Goal: Task Accomplishment & Management: Use online tool/utility

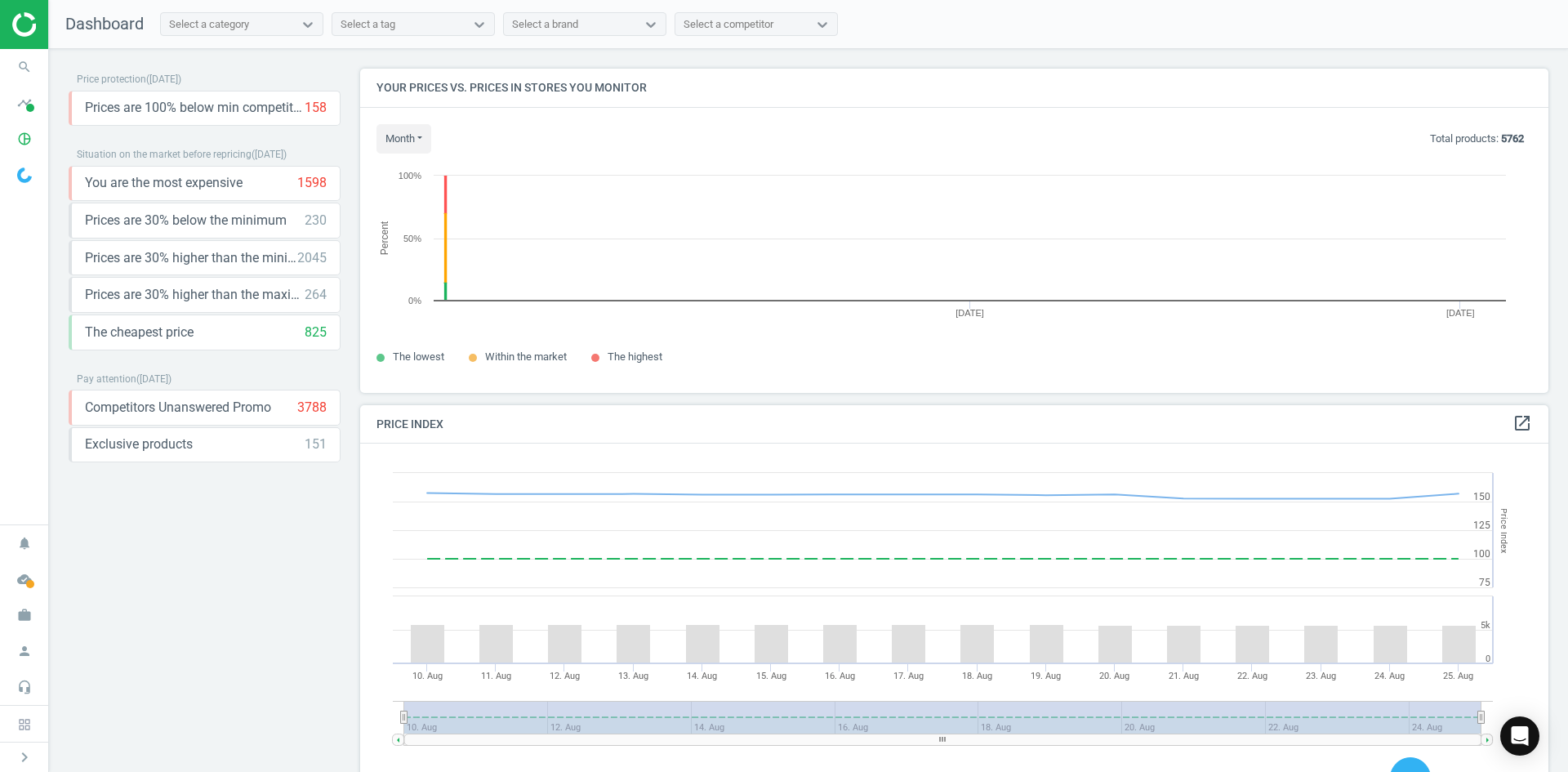
scroll to position [349, 1202]
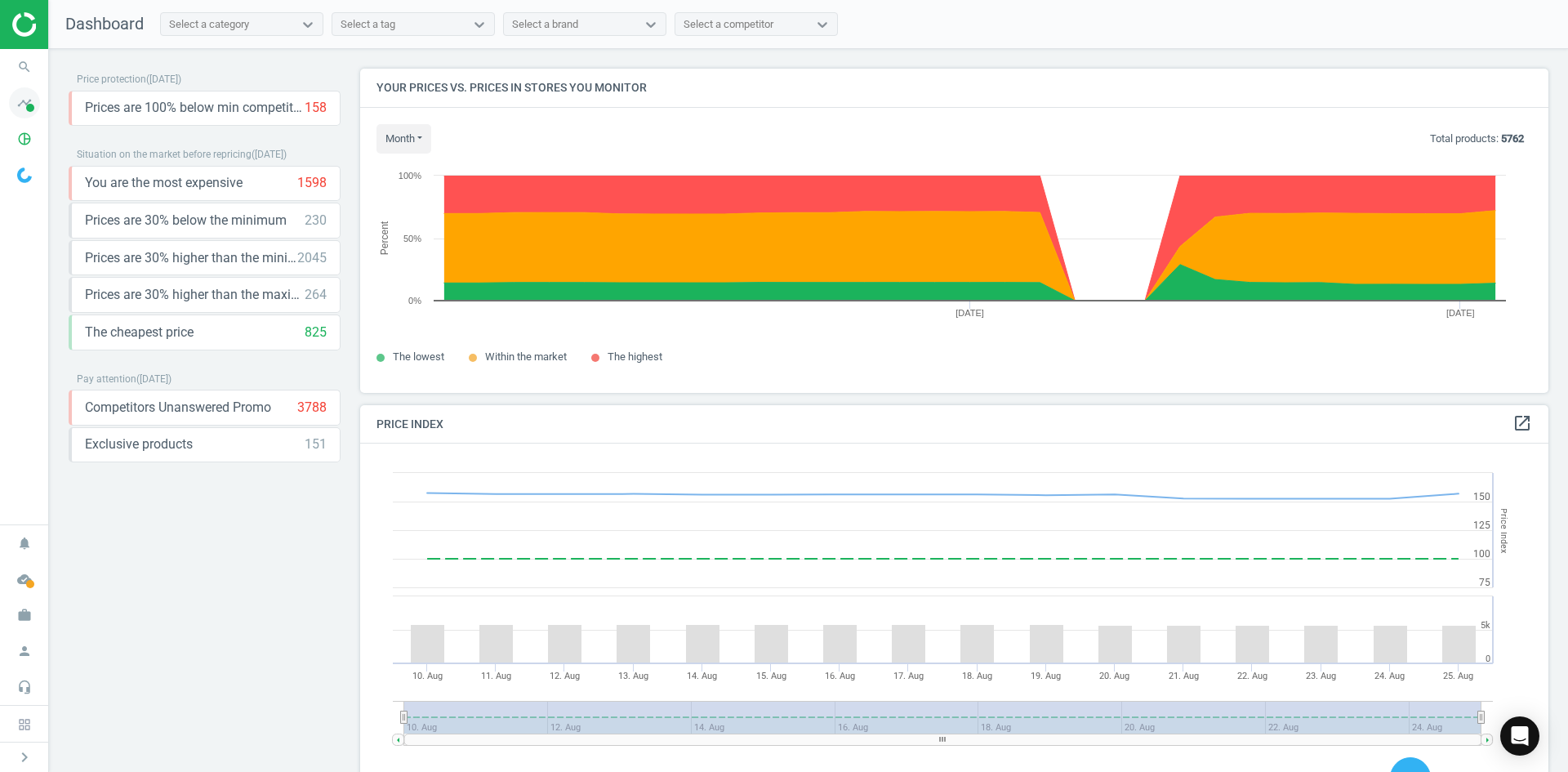
click at [21, 86] on span "timeline" at bounding box center [24, 103] width 49 height 36
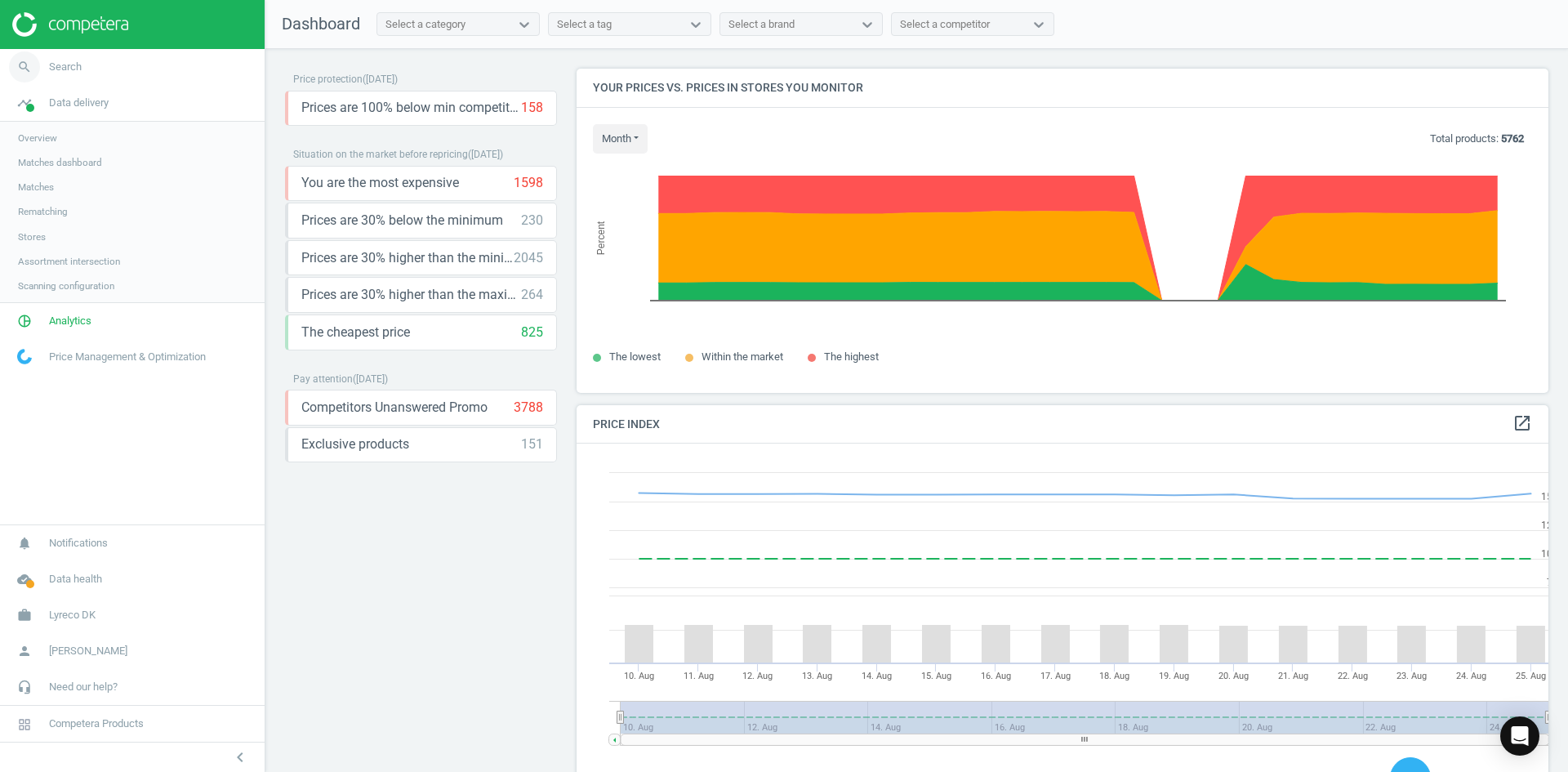
scroll to position [402, 985]
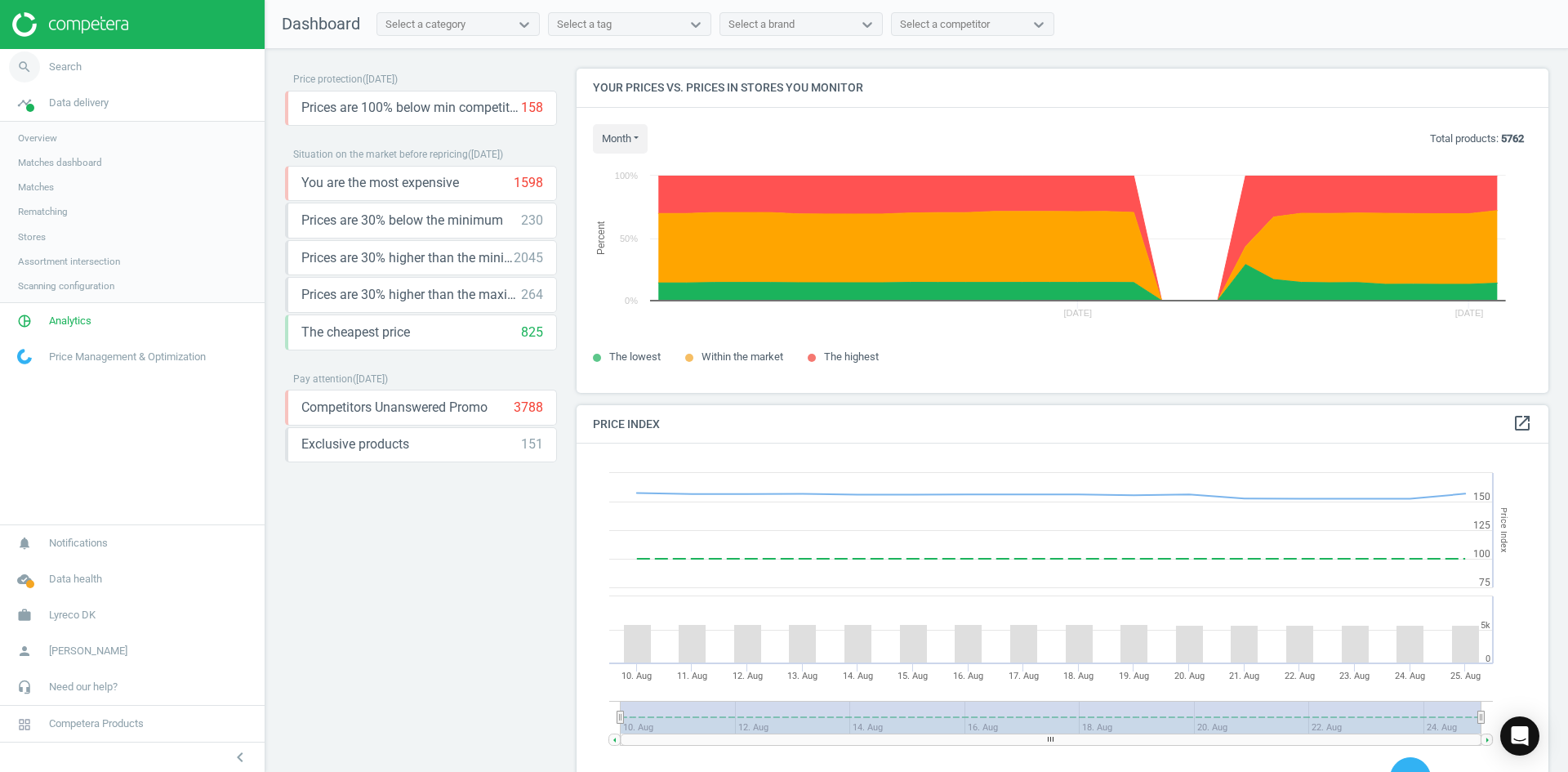
click at [22, 71] on icon "search" at bounding box center [24, 68] width 31 height 31
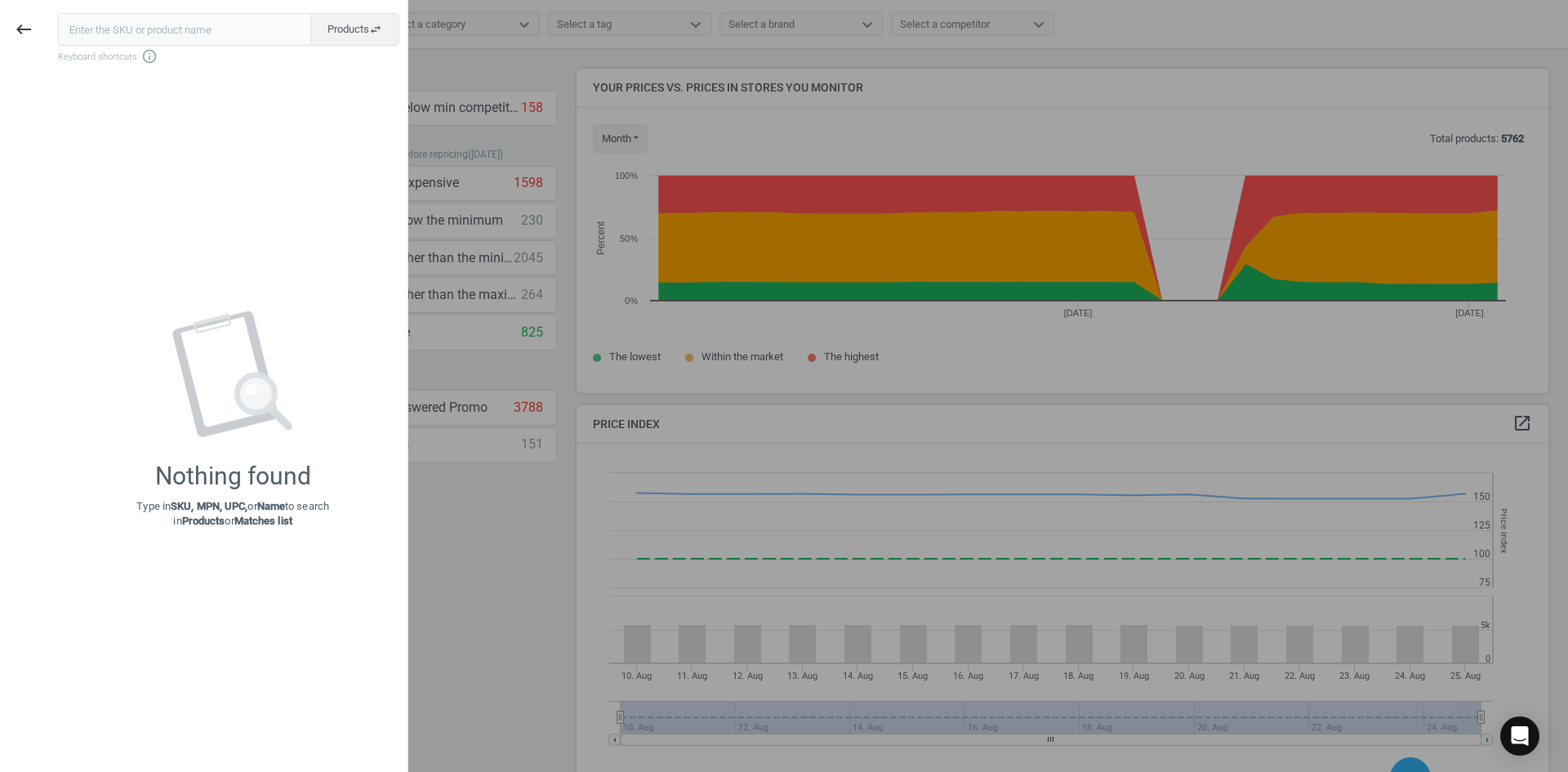
click at [181, 25] on input "text" at bounding box center [184, 28] width 254 height 32
type input "20419035"
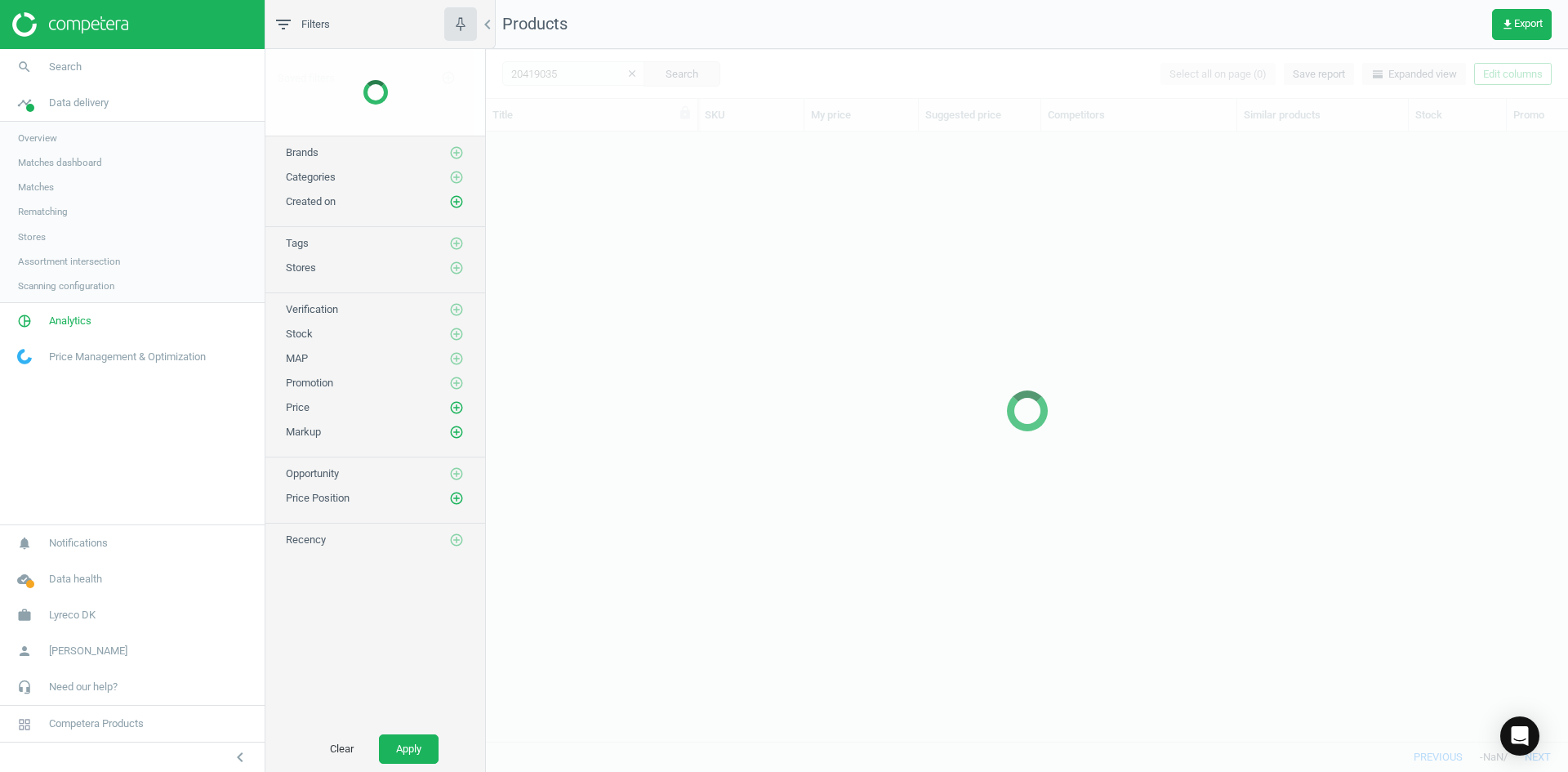
scroll to position [585, 1070]
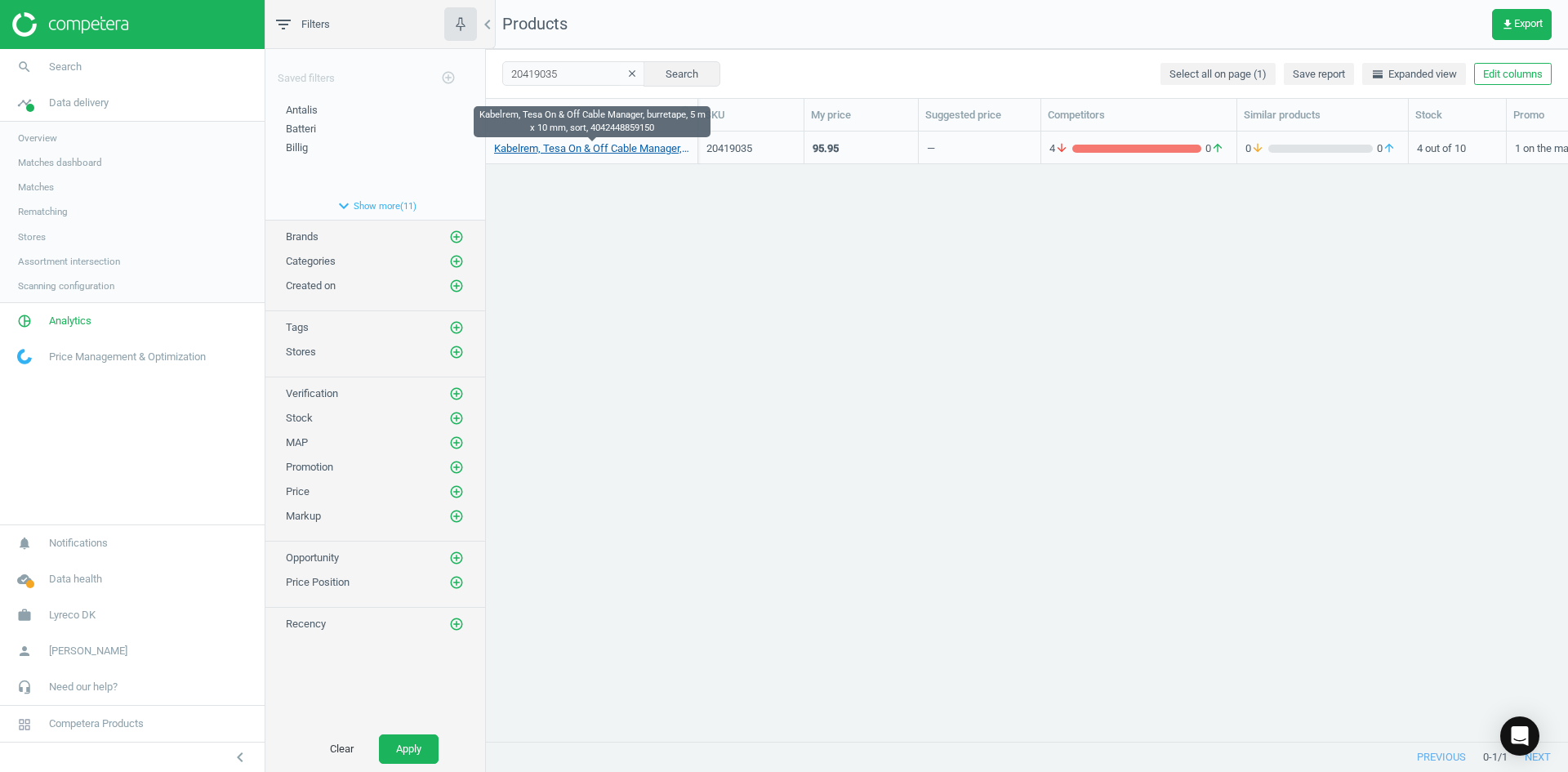
click at [562, 153] on link "Kabelrem, Tesa On & Off Cable Manager, burretape, 5 m x 10 mm, sort, 4042448859…" at bounding box center [592, 148] width 195 height 15
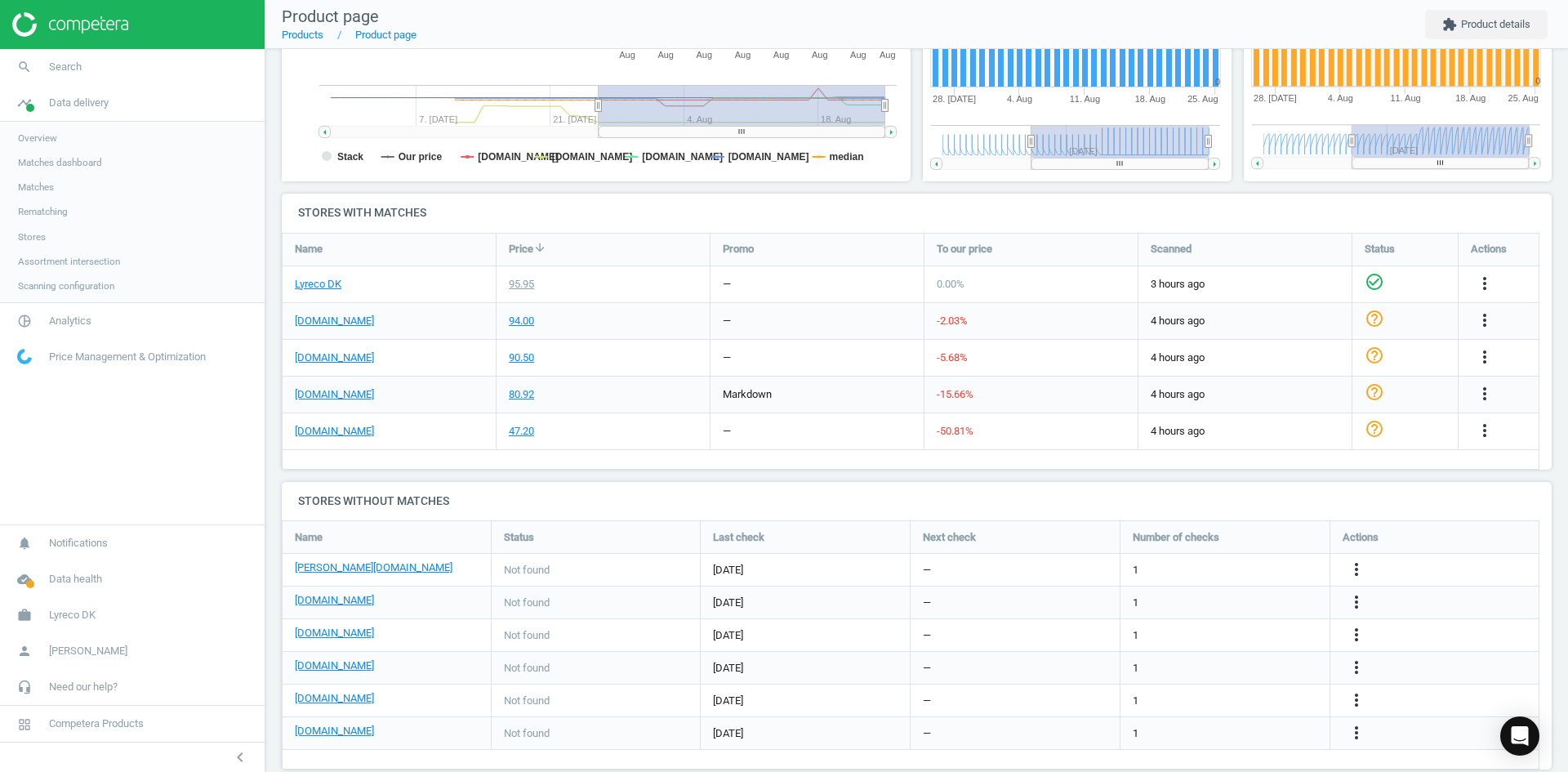
scroll to position [409, 0]
click at [308, 568] on link "[PERSON_NAME][DOMAIN_NAME]" at bounding box center [373, 566] width 158 height 15
click at [371, 600] on link "[DOMAIN_NAME]" at bounding box center [334, 600] width 79 height 15
click at [23, 70] on icon "search" at bounding box center [24, 68] width 31 height 31
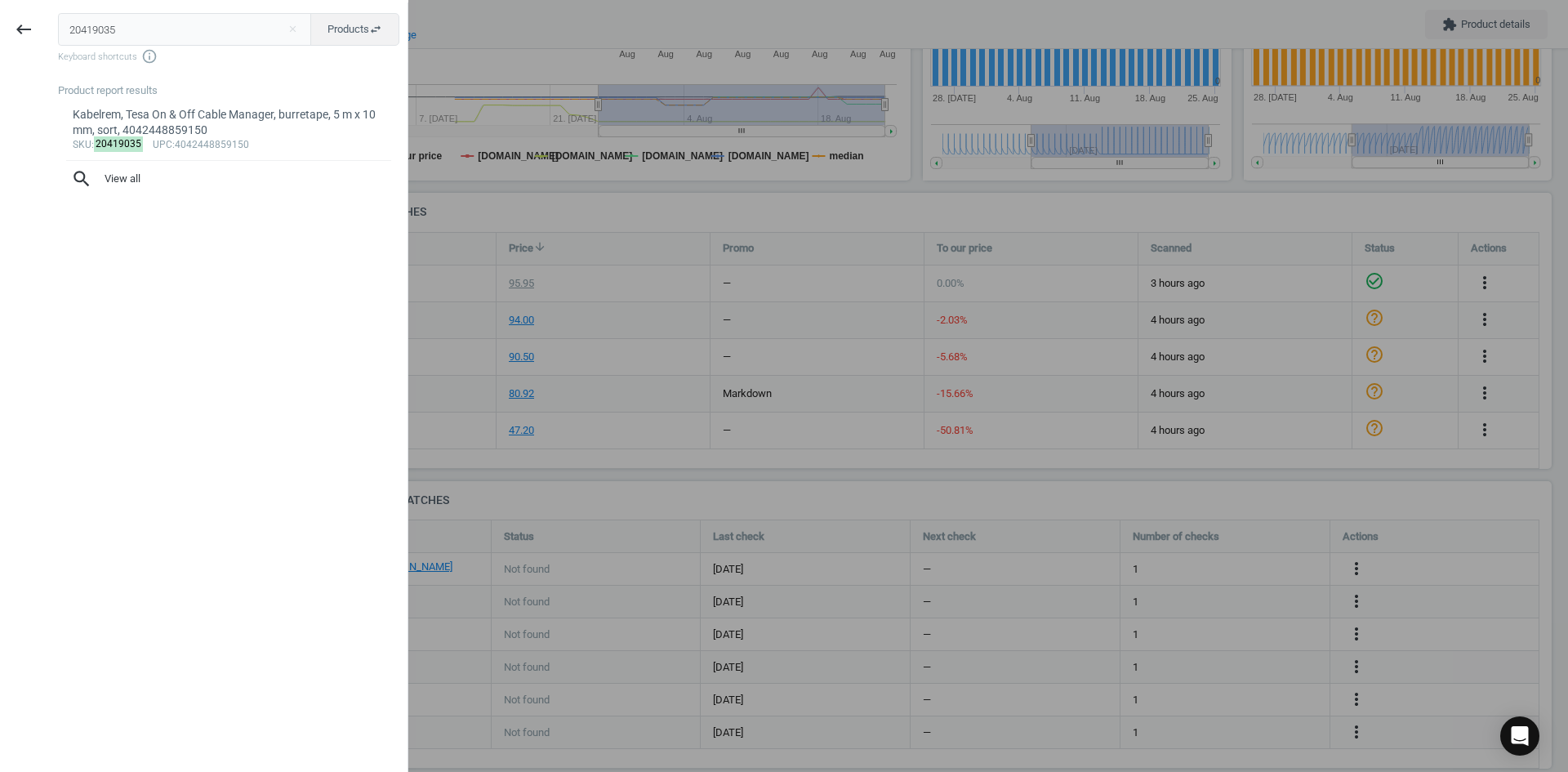
drag, startPoint x: 159, startPoint y: 32, endPoint x: -7, endPoint y: 27, distance: 166.1
click at [0, 27] on html "Group 2 Created with Sketch. ic/cloud_download/grey600 Created with Sketch. gra…" at bounding box center [784, 386] width 1568 height 772
type input "6018136"
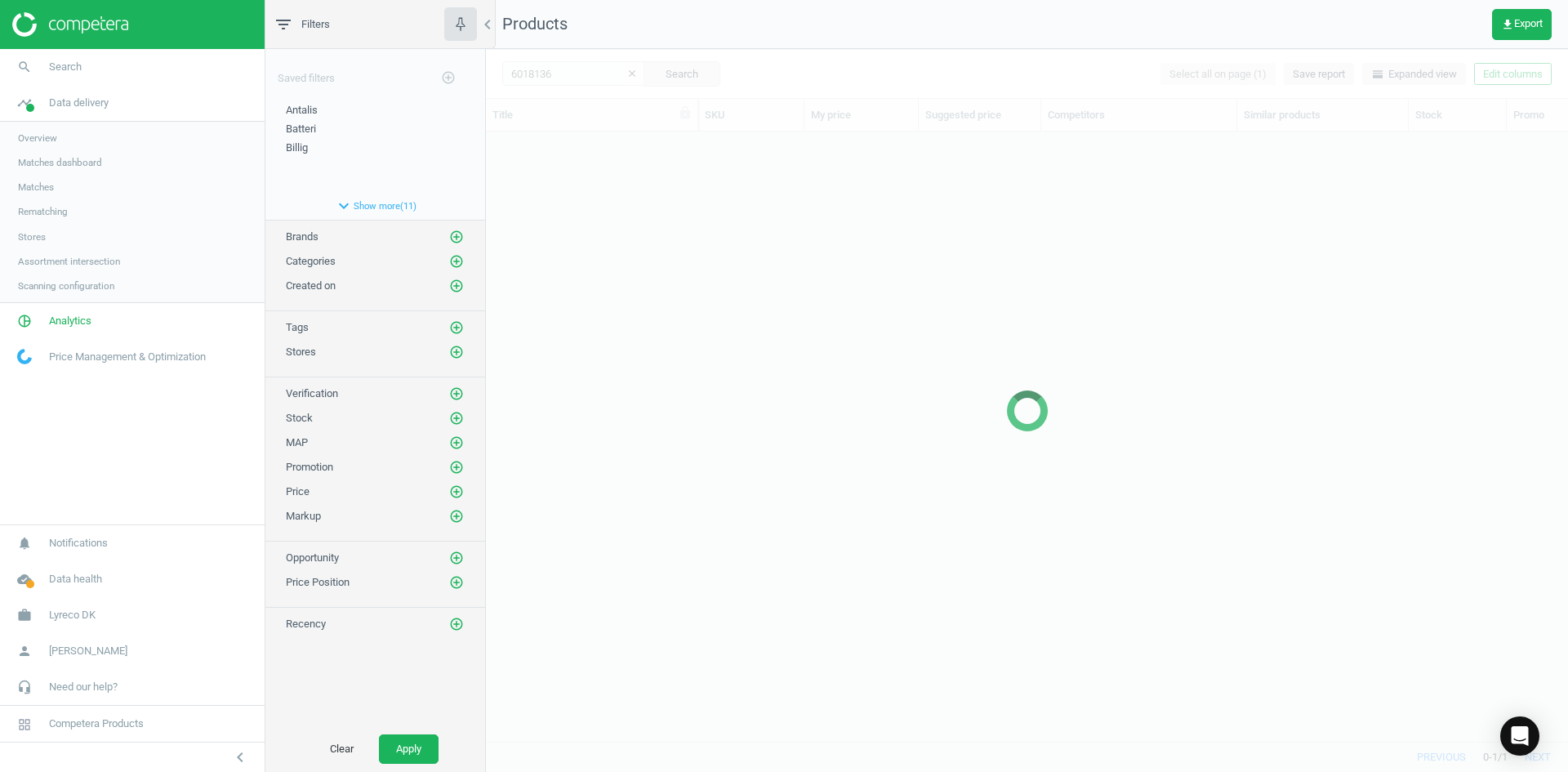
scroll to position [585, 1070]
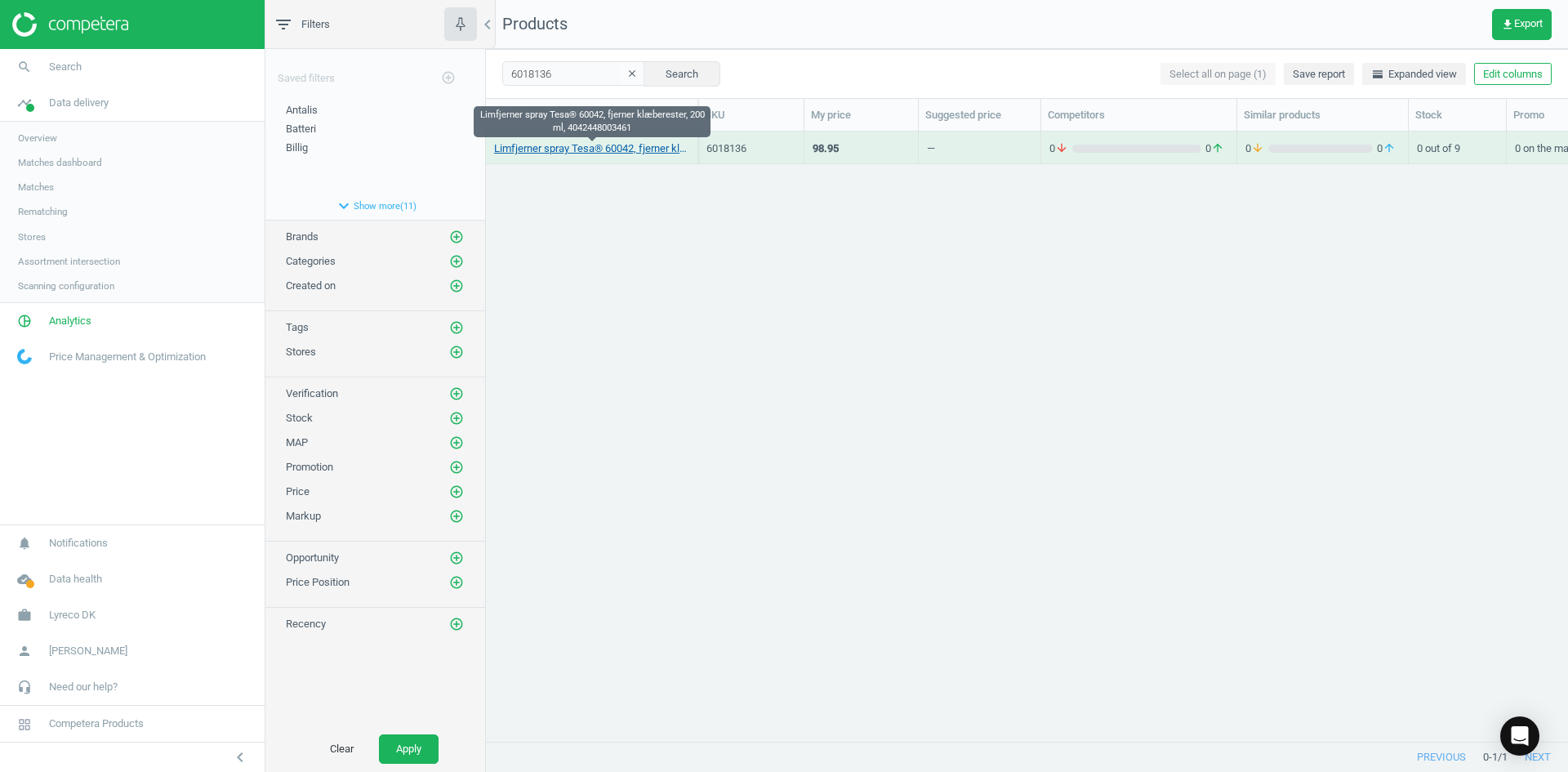
click at [609, 150] on link "Limfjerner spray Tesa® 60042, fjerner klæberester, 200 ml, 4042448003461" at bounding box center [592, 148] width 195 height 15
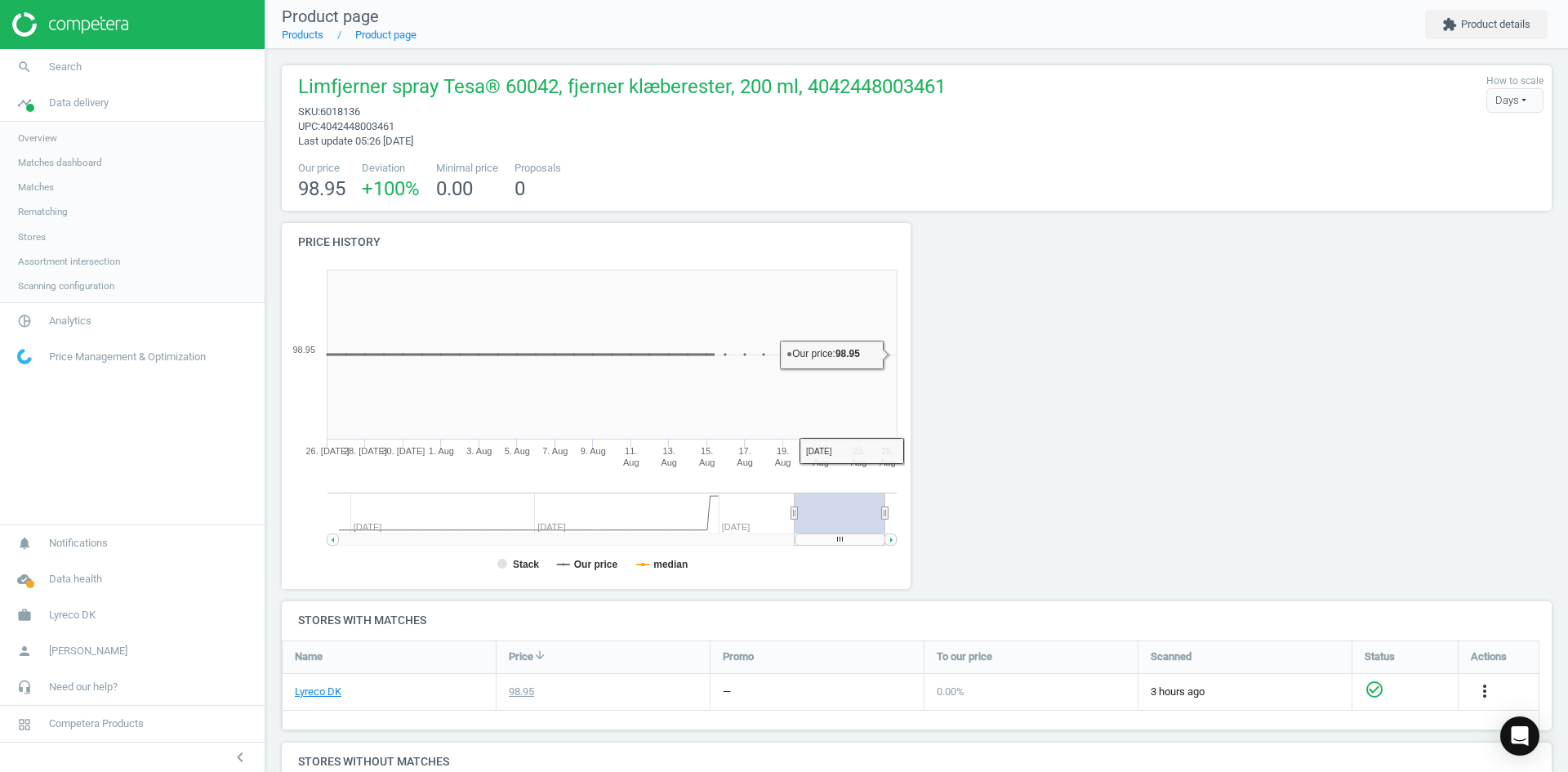
scroll to position [327, 0]
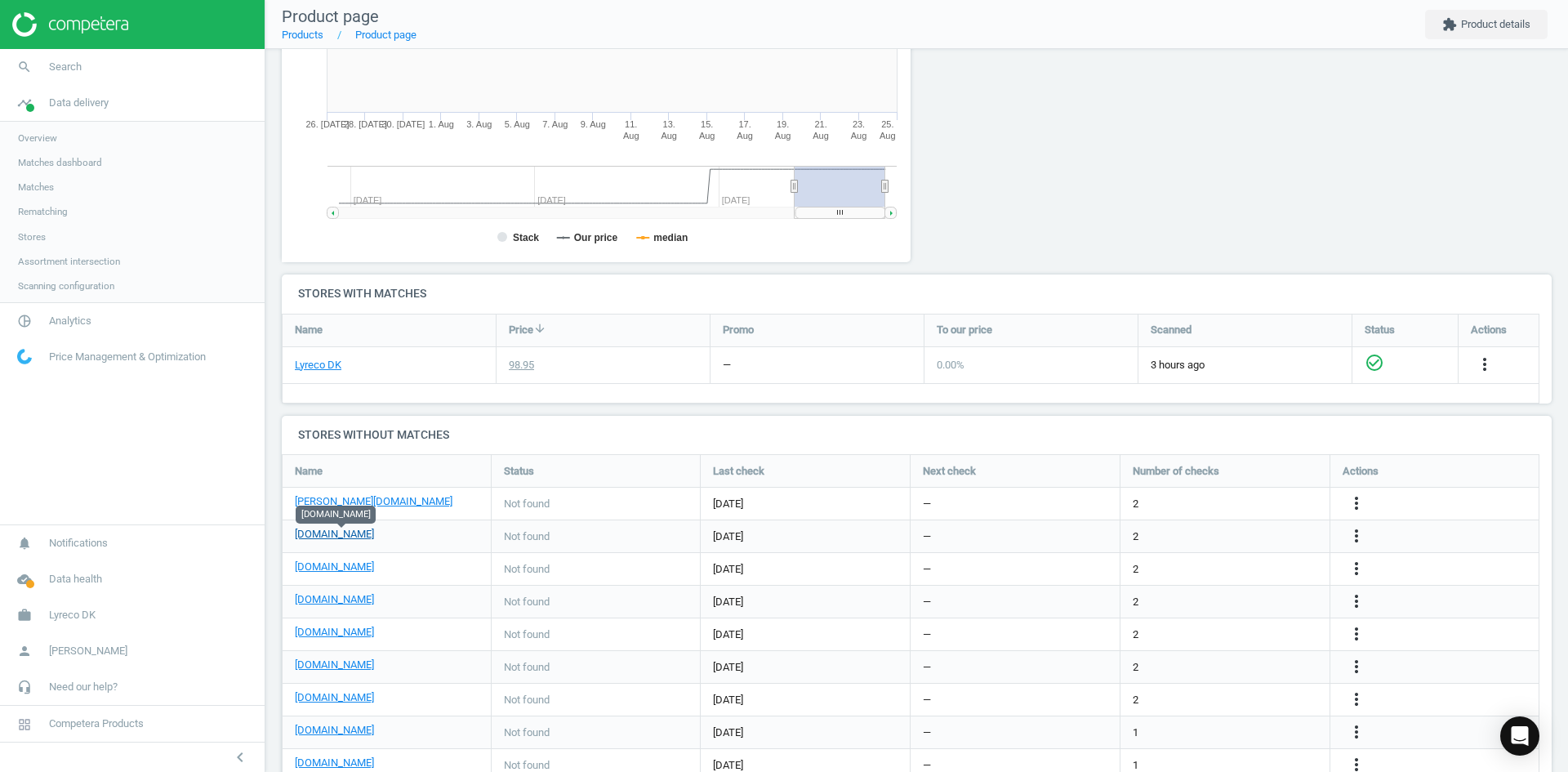
click at [343, 535] on link "[DOMAIN_NAME]" at bounding box center [334, 534] width 79 height 15
click at [320, 574] on link "[DOMAIN_NAME]" at bounding box center [334, 566] width 79 height 15
click at [322, 602] on link "[DOMAIN_NAME]" at bounding box center [334, 600] width 79 height 15
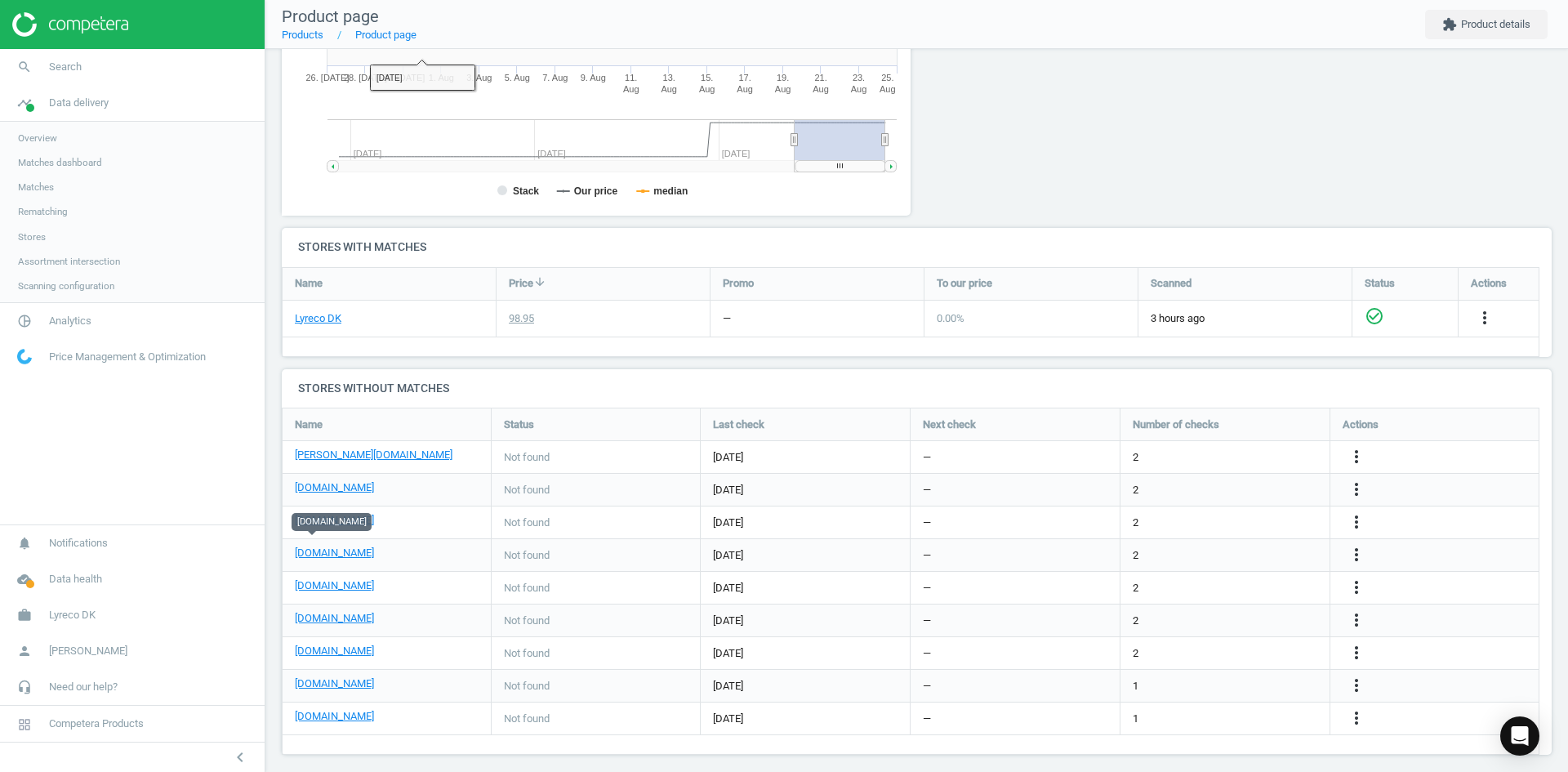
scroll to position [385, 0]
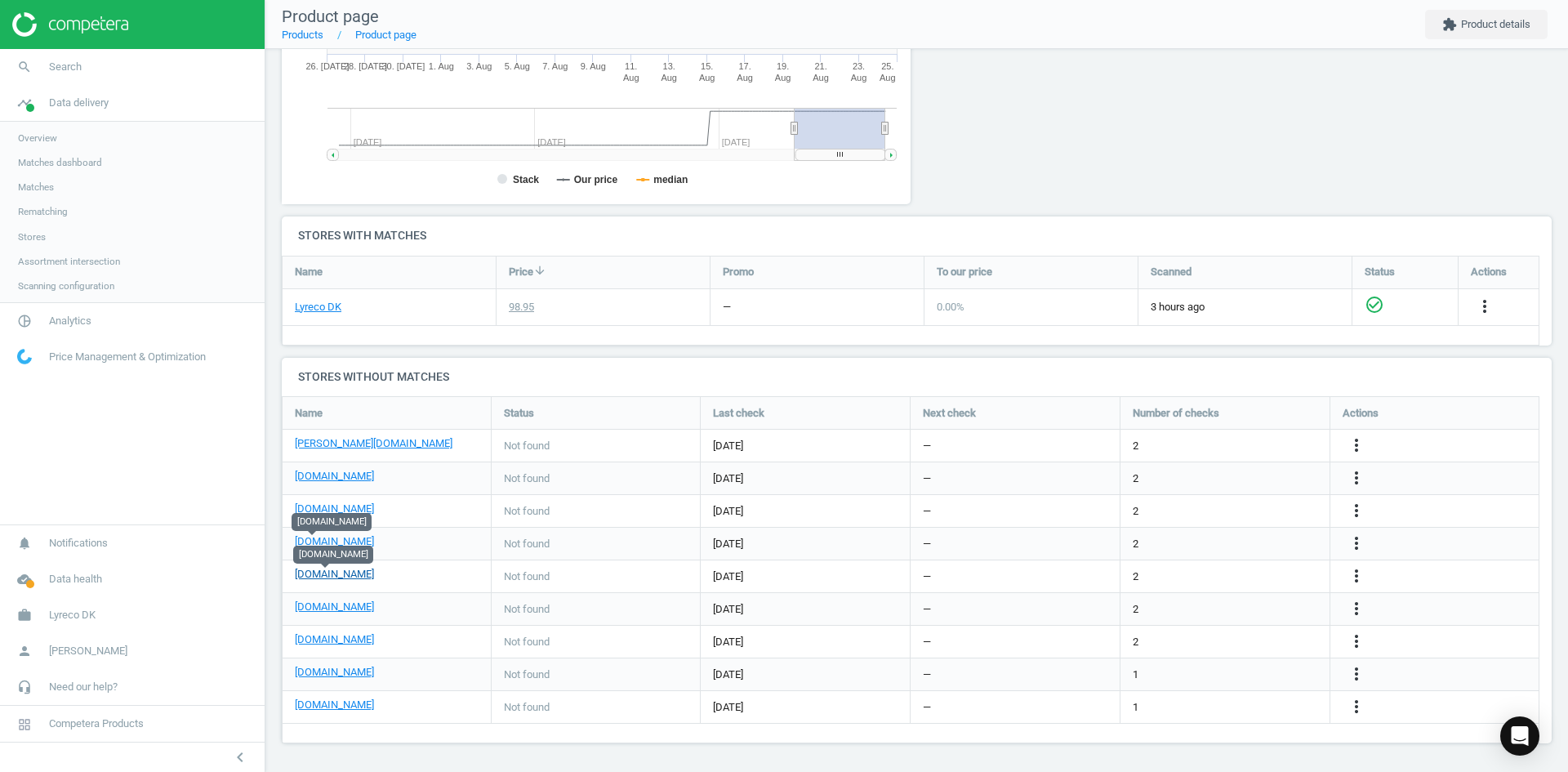
click at [352, 572] on link "[DOMAIN_NAME]" at bounding box center [334, 574] width 79 height 15
click at [332, 608] on link "[DOMAIN_NAME]" at bounding box center [334, 606] width 79 height 15
click at [327, 647] on link "[DOMAIN_NAME]" at bounding box center [334, 640] width 79 height 15
click at [313, 670] on link "[DOMAIN_NAME]" at bounding box center [334, 672] width 79 height 15
click at [323, 707] on link "[DOMAIN_NAME]" at bounding box center [334, 704] width 79 height 15
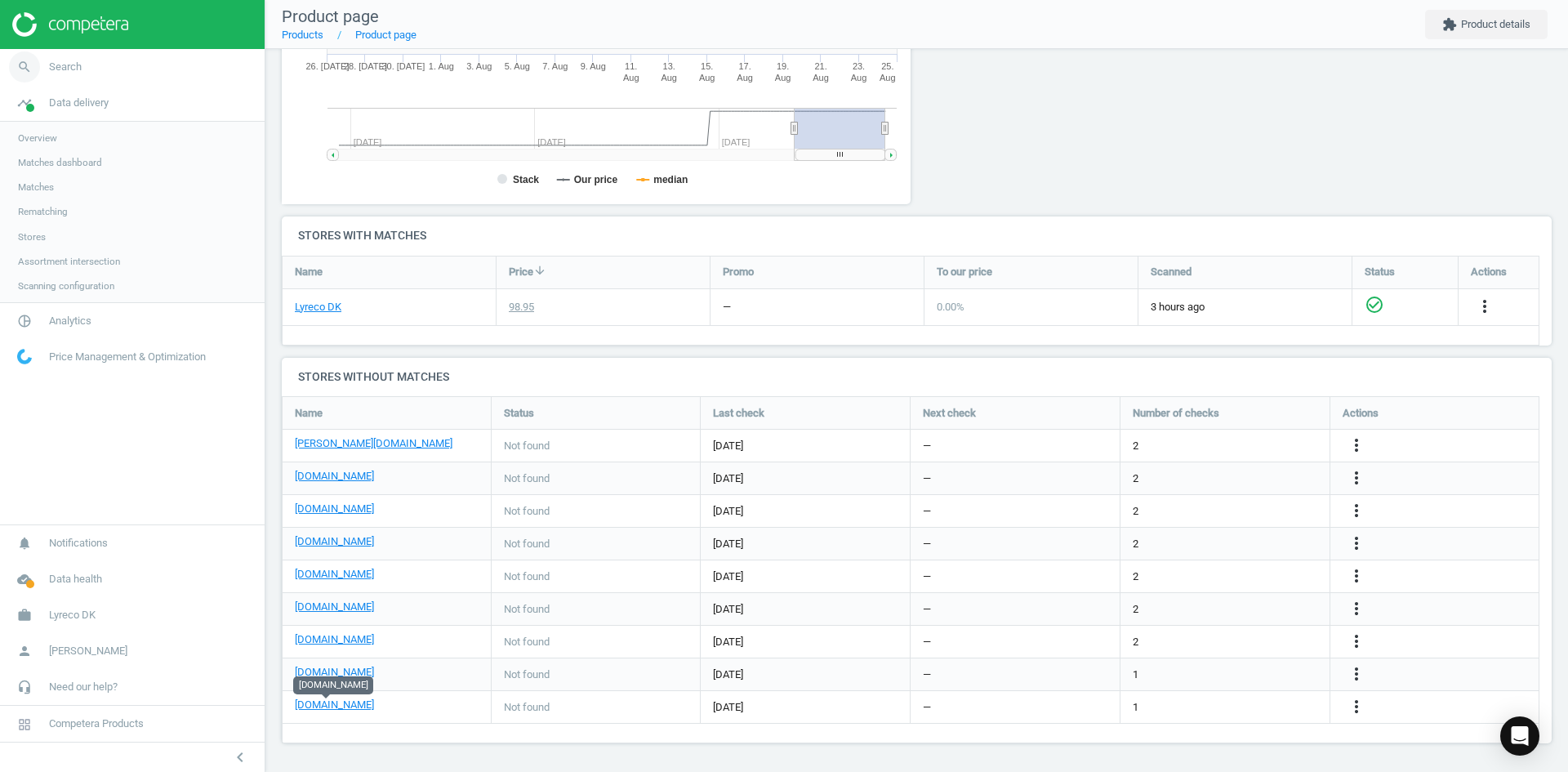
click at [53, 72] on span "Search" at bounding box center [65, 67] width 32 height 15
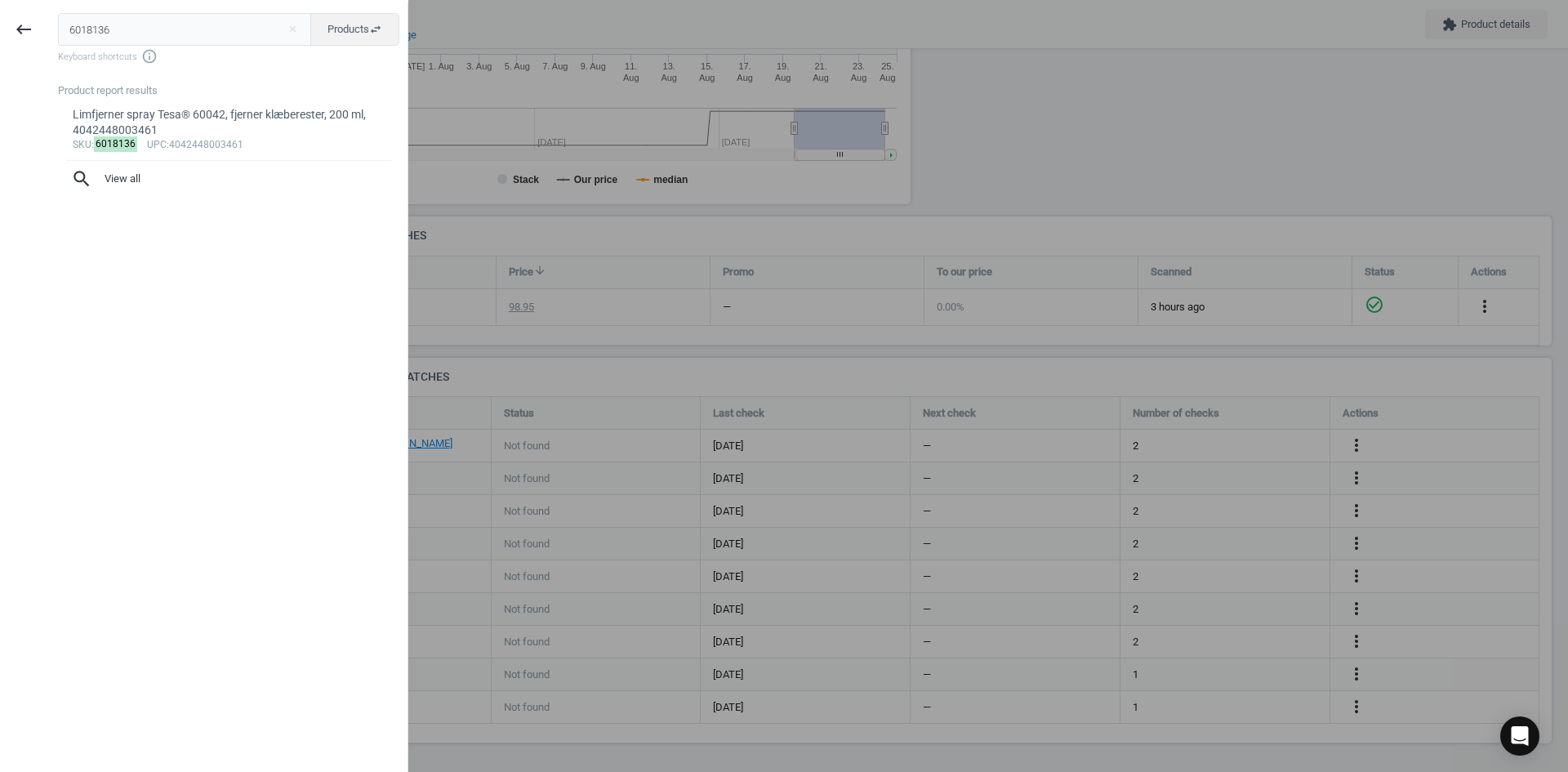
drag, startPoint x: 112, startPoint y: 26, endPoint x: 49, endPoint y: 26, distance: 63.0
click at [50, 25] on div "6018136 close Products swap_horiz Keyboard shortcuts info_outline Product repor…" at bounding box center [227, 389] width 360 height 772
type input "15733275"
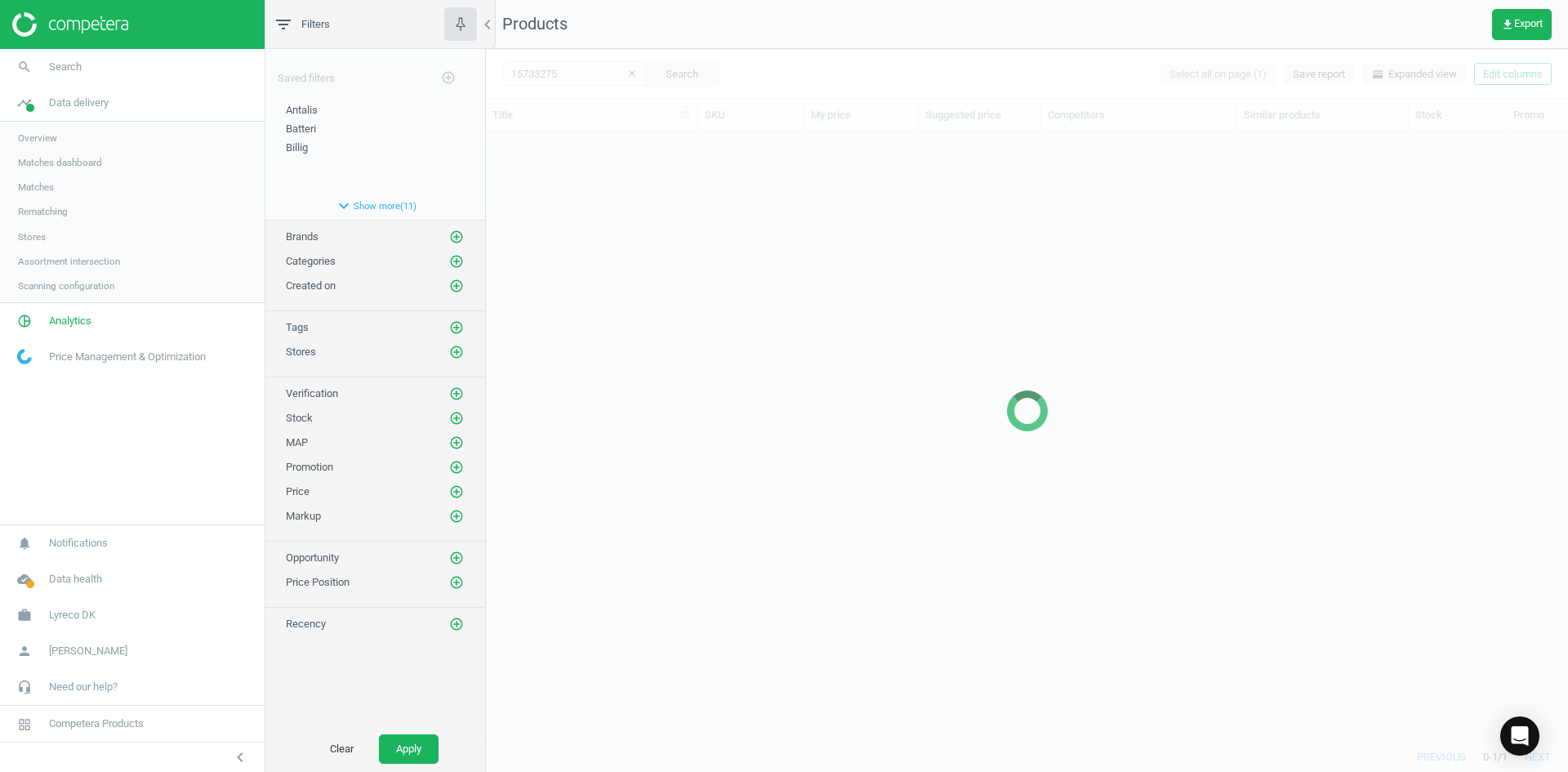
scroll to position [585, 1070]
click at [724, 211] on div at bounding box center [1026, 410] width 1082 height 723
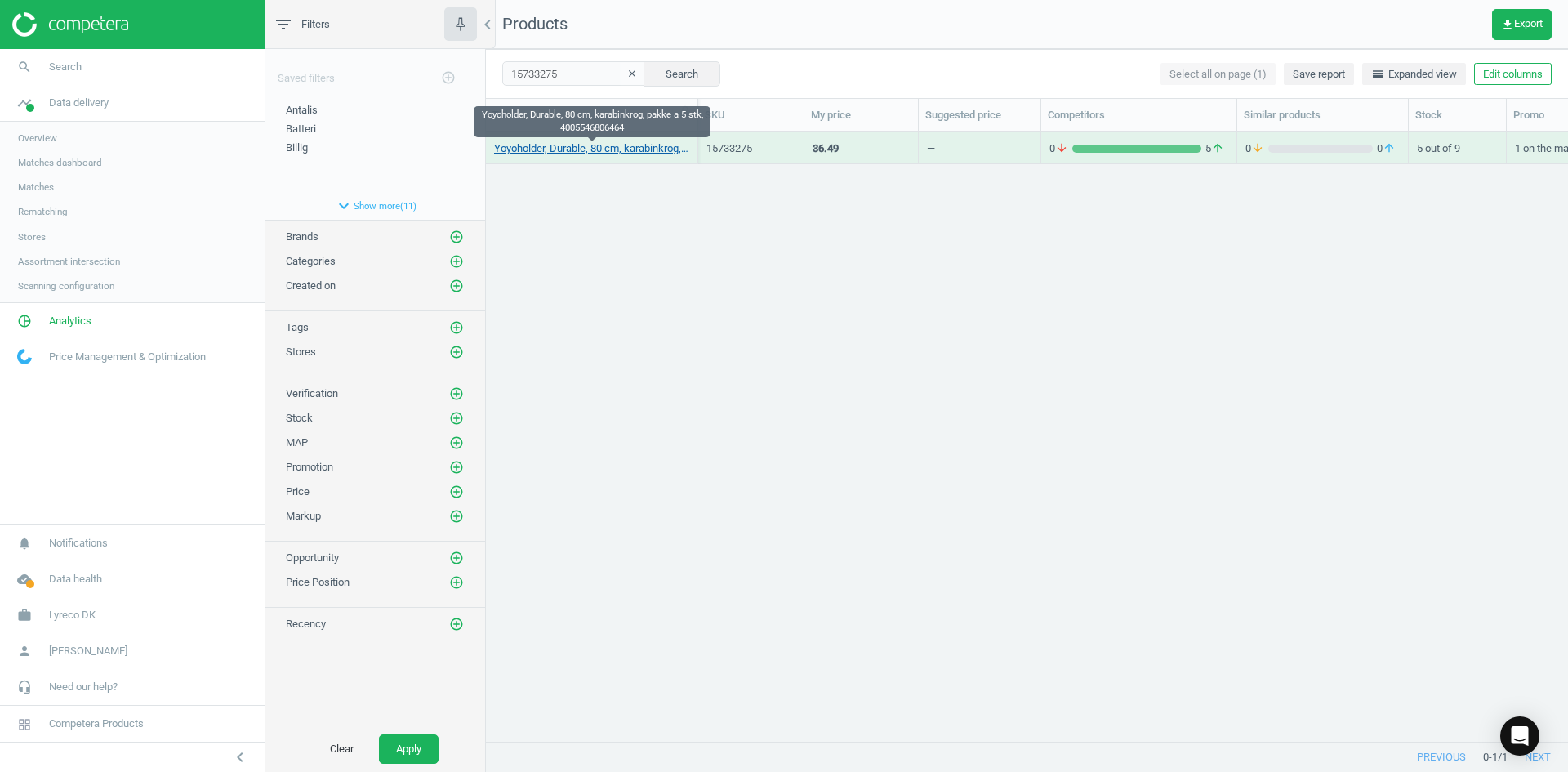
click at [641, 154] on link "Yoyoholder, Durable, 80 cm, karabinkrog, pakke a 5 stk, 4005546806464" at bounding box center [592, 148] width 195 height 15
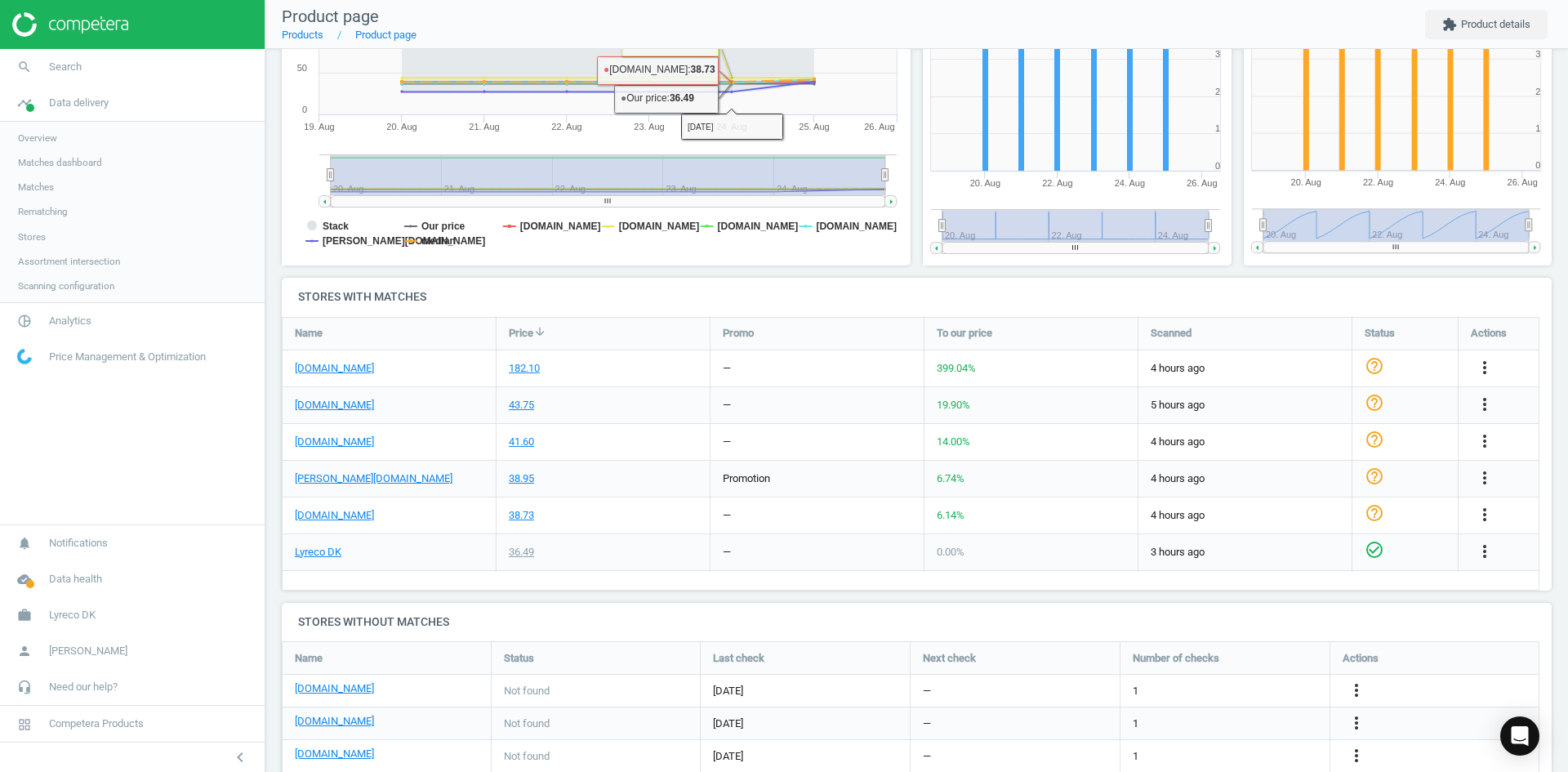
scroll to position [327, 0]
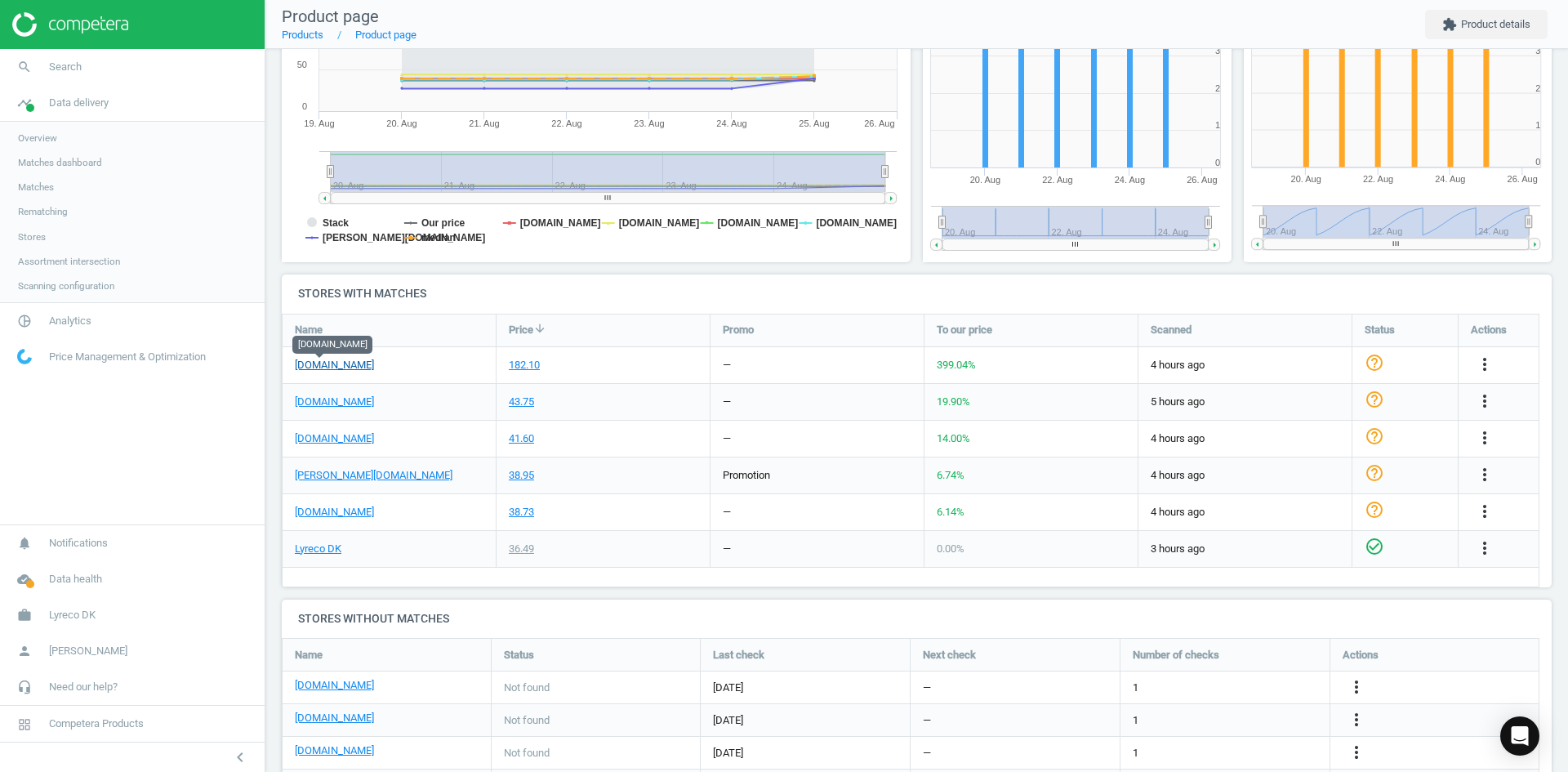
click at [342, 367] on link "[DOMAIN_NAME]" at bounding box center [334, 364] width 79 height 15
click at [317, 362] on link "[DOMAIN_NAME]" at bounding box center [334, 364] width 79 height 15
click at [1481, 362] on icon "more_vert" at bounding box center [1485, 364] width 20 height 20
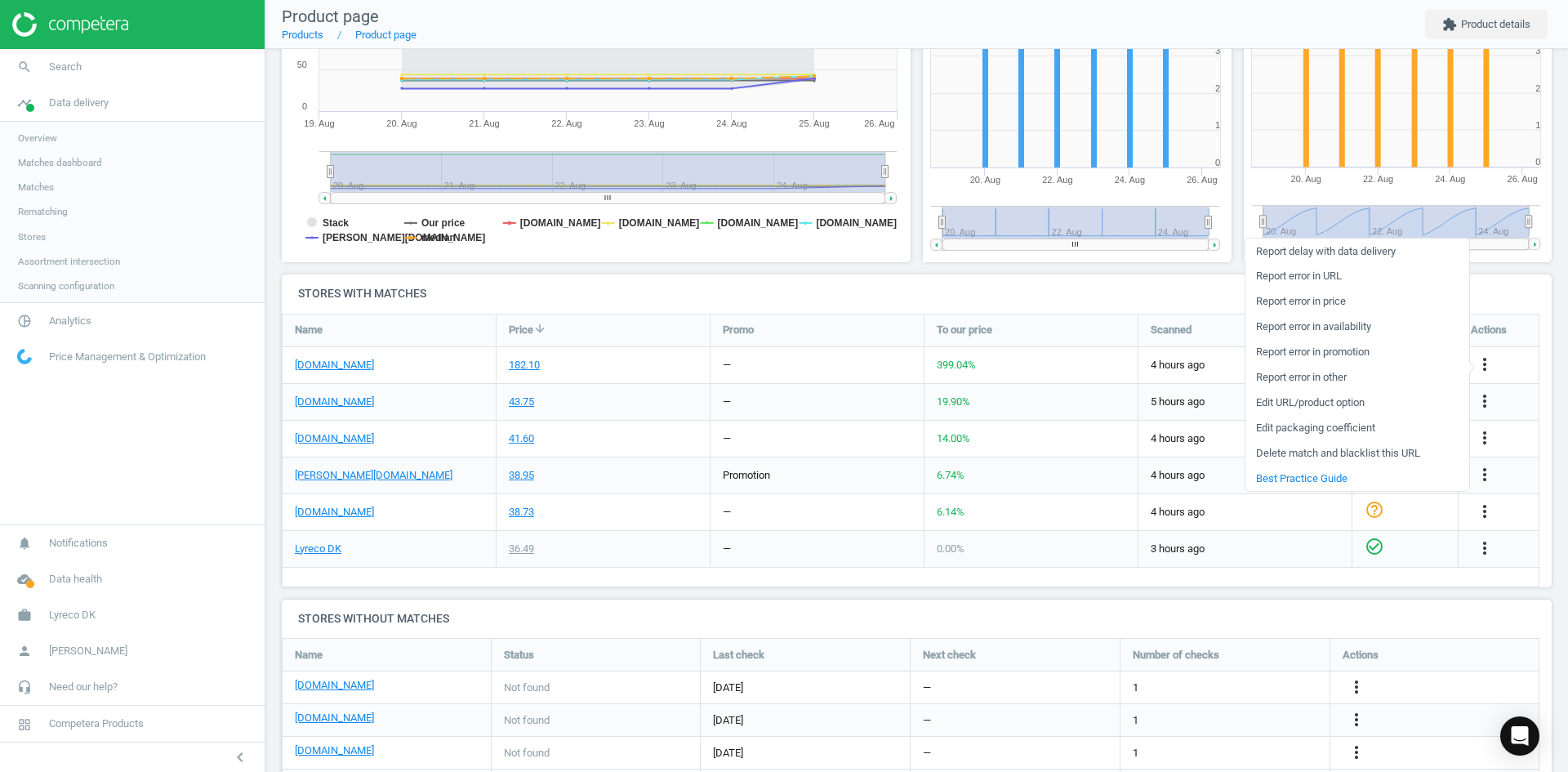
click at [1331, 432] on link "Edit packaging coefficient" at bounding box center [1357, 429] width 224 height 25
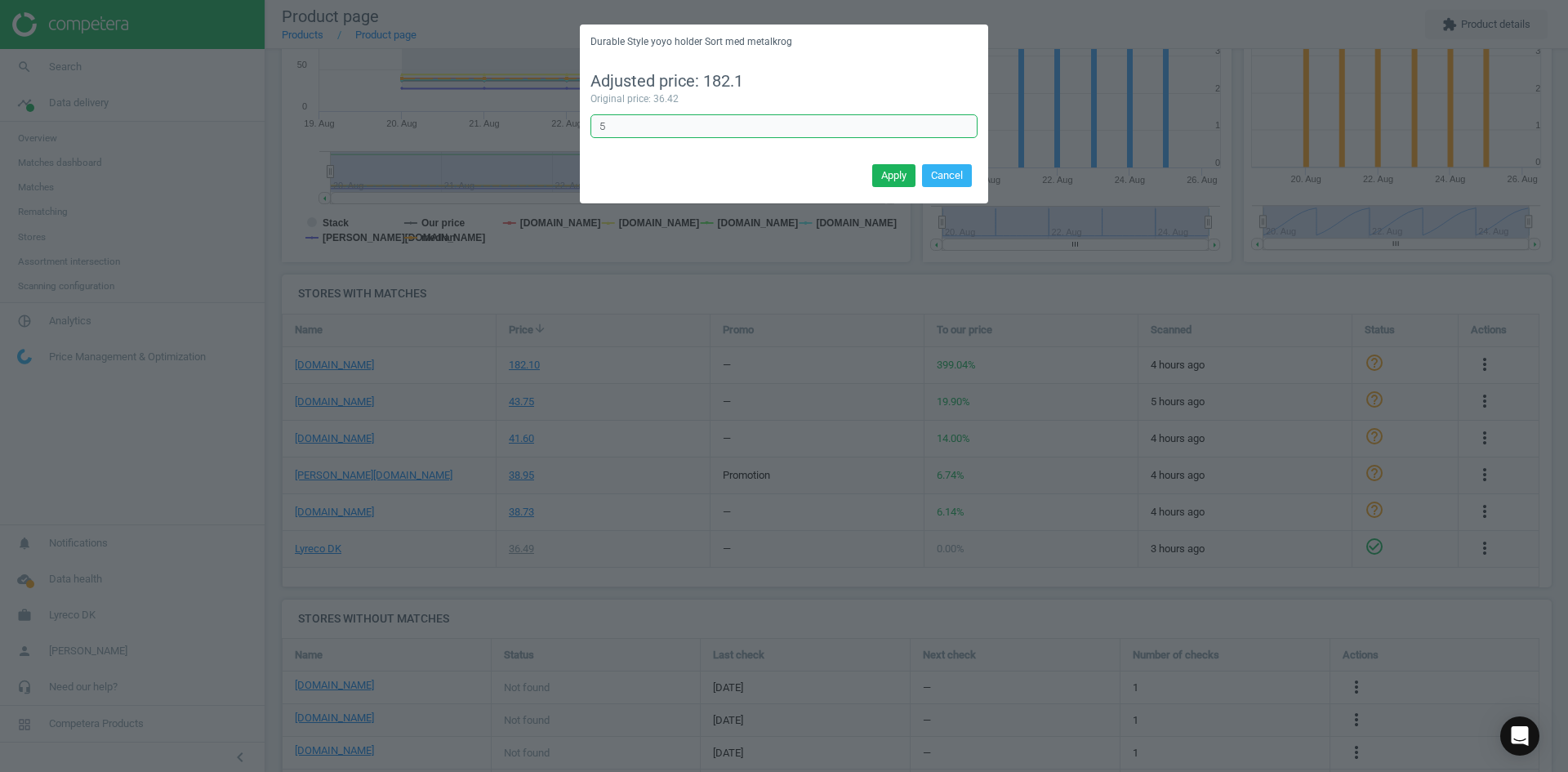
click at [640, 130] on input "5" at bounding box center [784, 126] width 387 height 24
click at [638, 130] on input "5" at bounding box center [784, 126] width 387 height 24
type input "0.2"
click at [909, 176] on button "Apply" at bounding box center [894, 175] width 43 height 23
